Goal: Transaction & Acquisition: Register for event/course

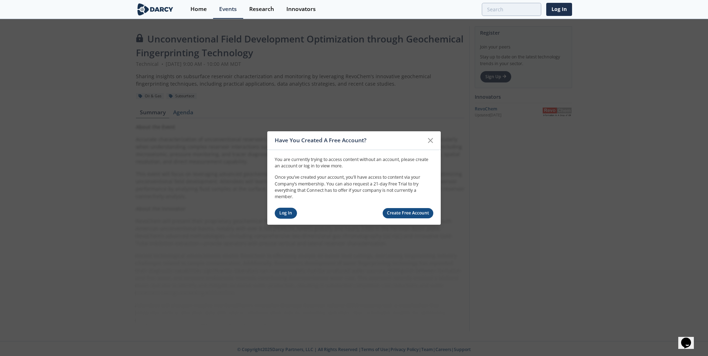
click at [287, 213] on link "Log In" at bounding box center [286, 213] width 22 height 11
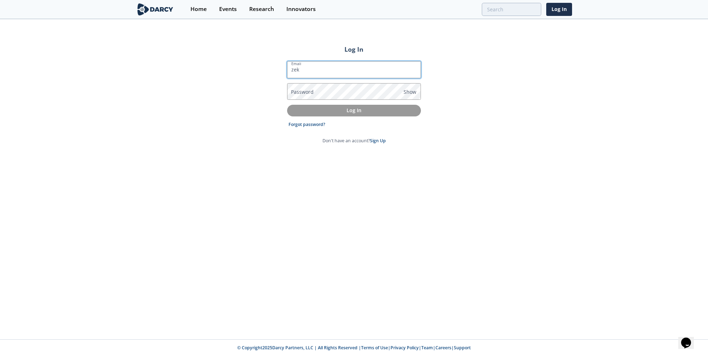
type input "[EMAIL_ADDRESS][DOMAIN_NAME]"
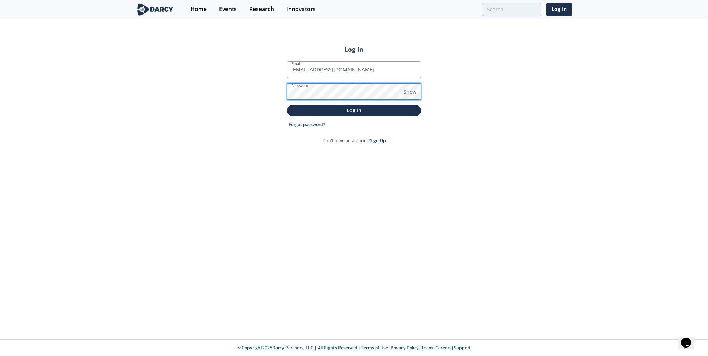
click at [287, 105] on button "Log In" at bounding box center [354, 111] width 134 height 12
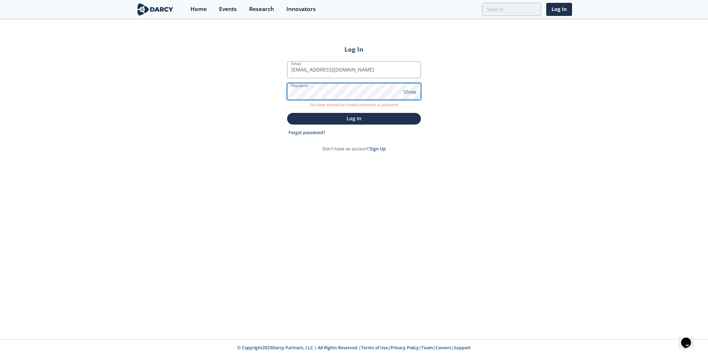
click at [245, 85] on div "Log In Email [EMAIL_ADDRESS][DOMAIN_NAME] Password Show You have entered an inv…" at bounding box center [354, 180] width 708 height 320
click at [287, 113] on button "Log In" at bounding box center [354, 119] width 134 height 12
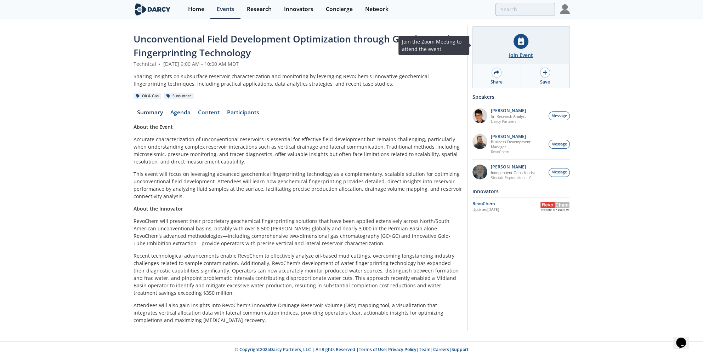
click at [515, 52] on div "Join Event" at bounding box center [521, 54] width 24 height 7
